Goal: Find specific page/section: Find specific page/section

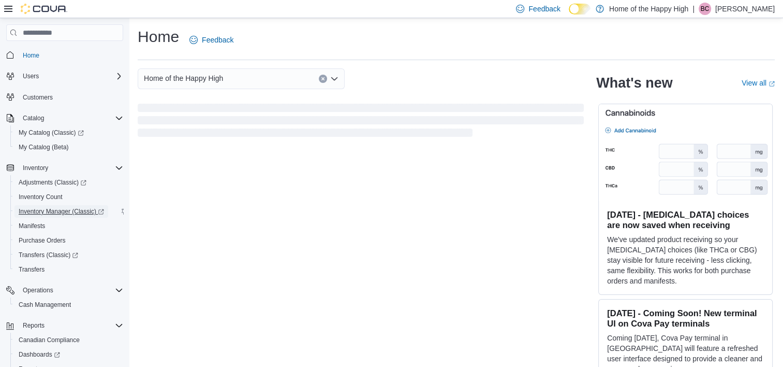
click at [48, 214] on span "Inventory Manager (Classic)" at bounding box center [61, 211] width 85 height 8
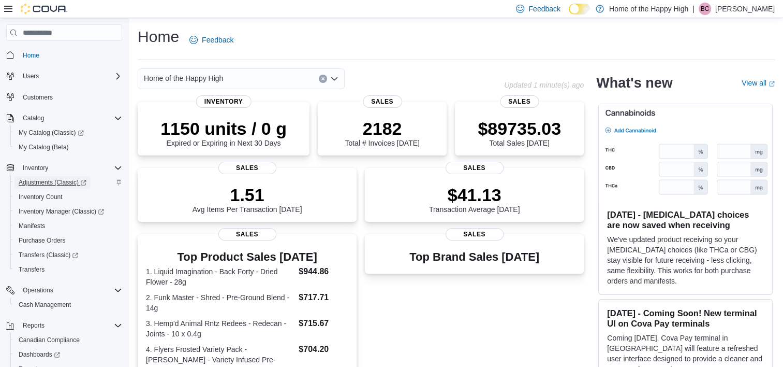
click at [54, 181] on span "Adjustments (Classic)" at bounding box center [53, 182] width 68 height 8
